Goal: Task Accomplishment & Management: Manage account settings

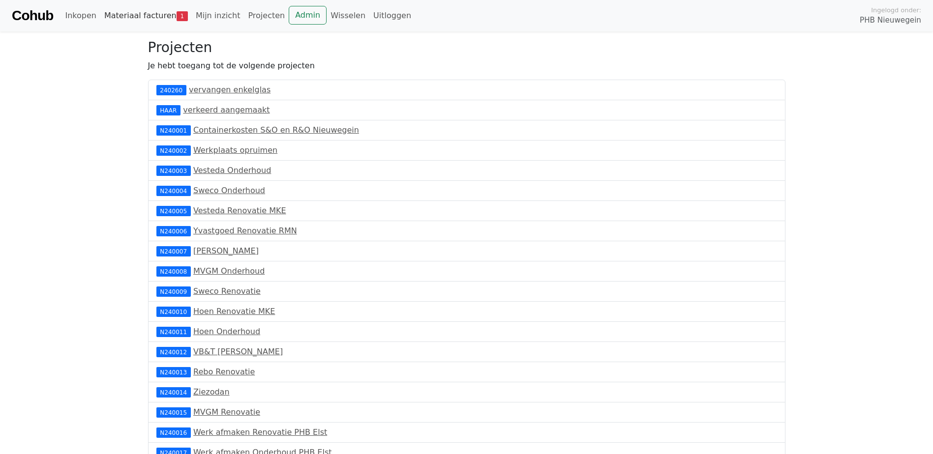
click at [123, 16] on link "Materiaal facturen 1" at bounding box center [145, 16] width 91 height 20
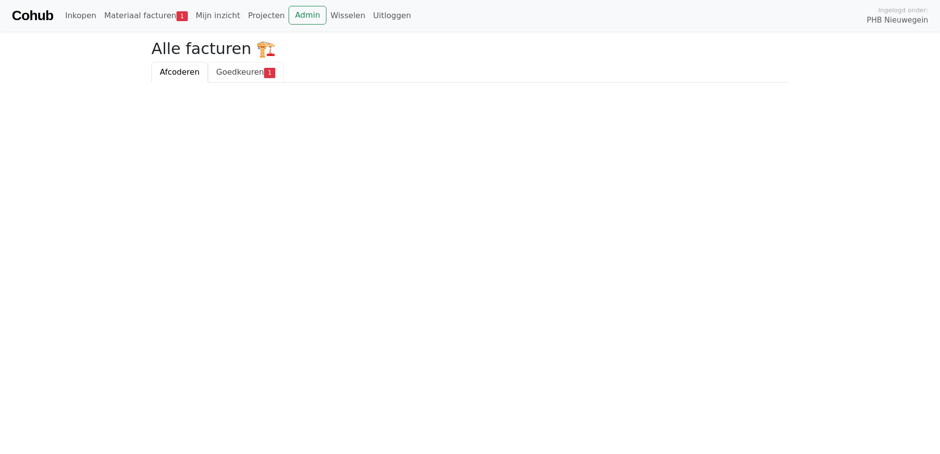
click at [229, 75] on span "Goedkeuren" at bounding box center [240, 71] width 48 height 9
click at [215, 137] on div "29 augustus 2025 - € 85,98" at bounding box center [470, 132] width 620 height 12
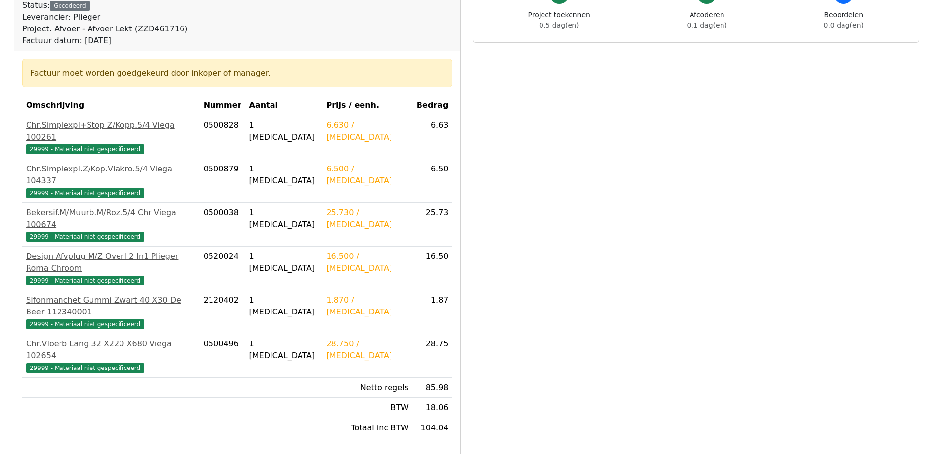
scroll to position [197, 0]
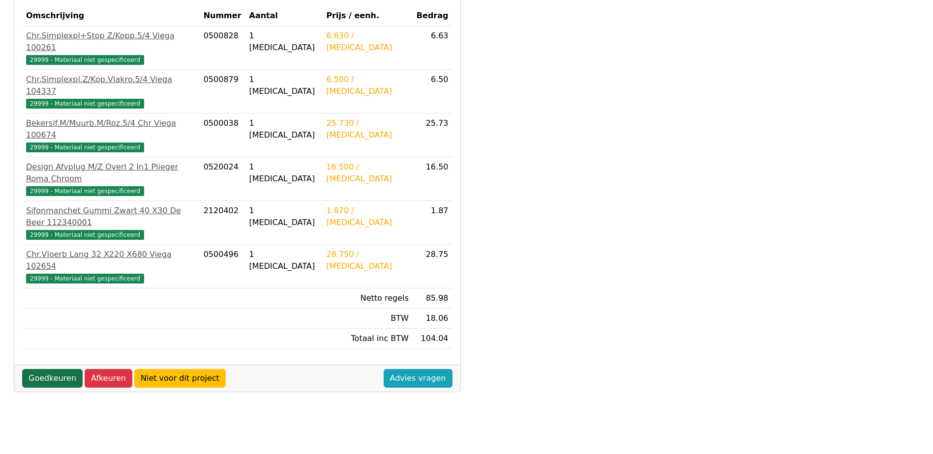
click at [40, 369] on link "Goedkeuren" at bounding box center [52, 378] width 60 height 19
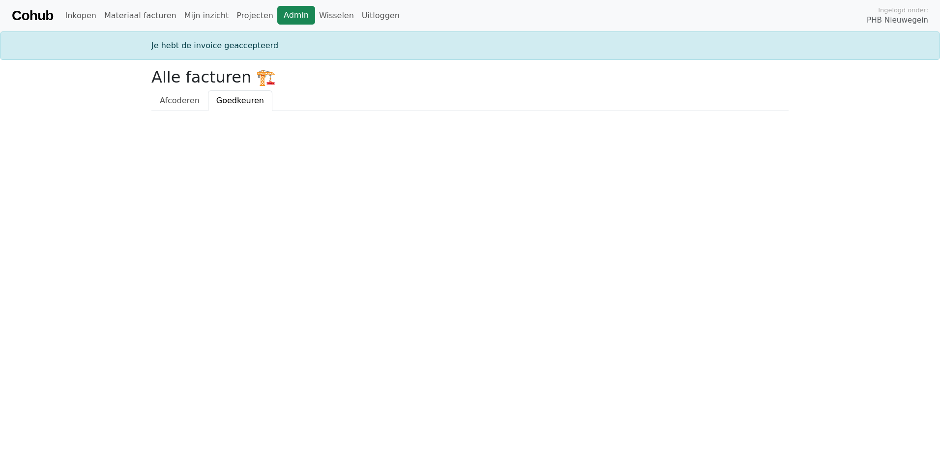
click at [277, 16] on link "Admin" at bounding box center [296, 15] width 38 height 19
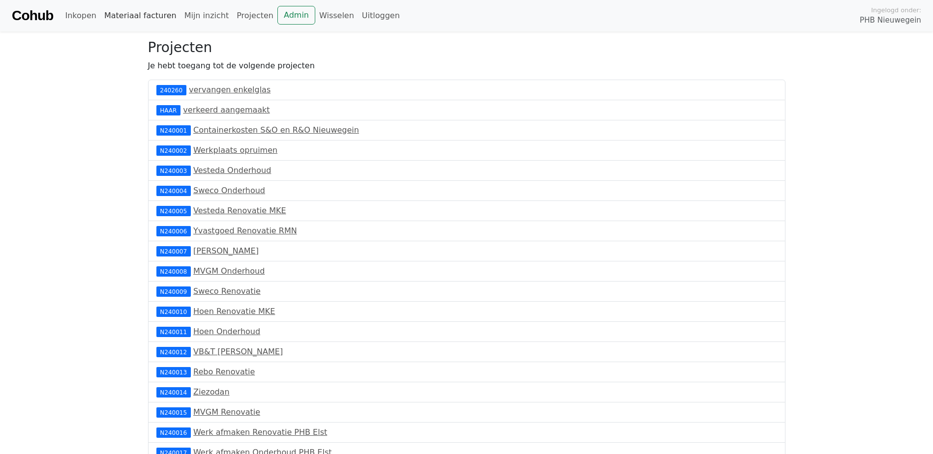
click at [132, 13] on link "Materiaal facturen" at bounding box center [140, 16] width 80 height 20
